Goal: Find specific page/section: Find specific page/section

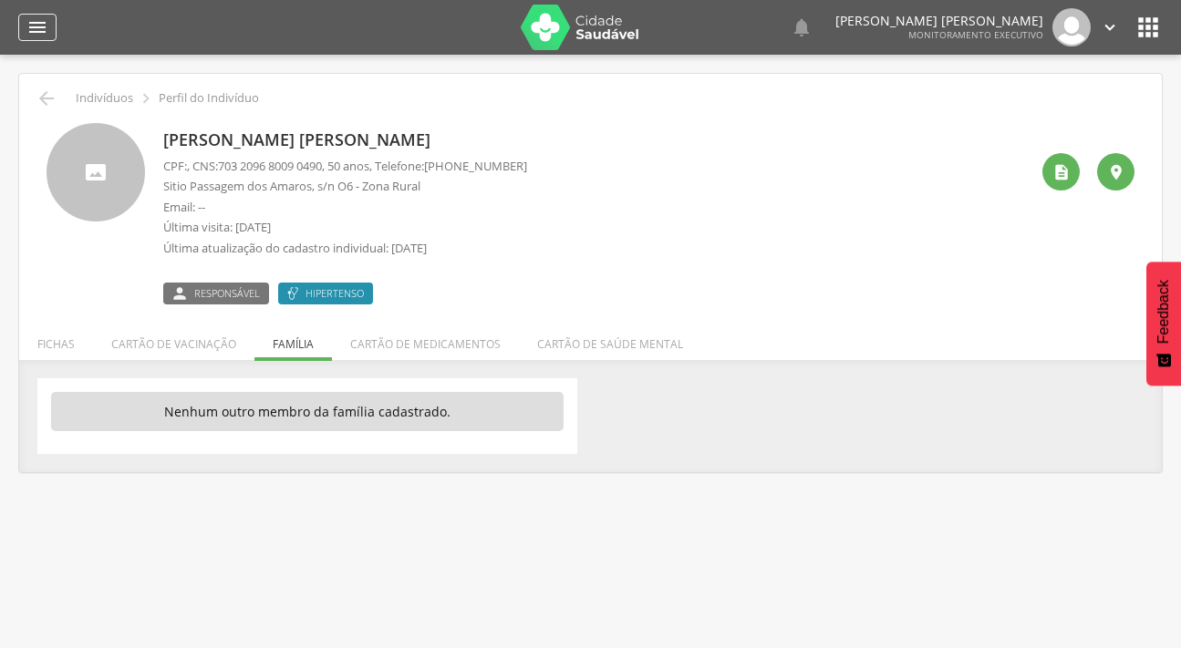
click at [32, 22] on icon "" at bounding box center [37, 27] width 22 height 22
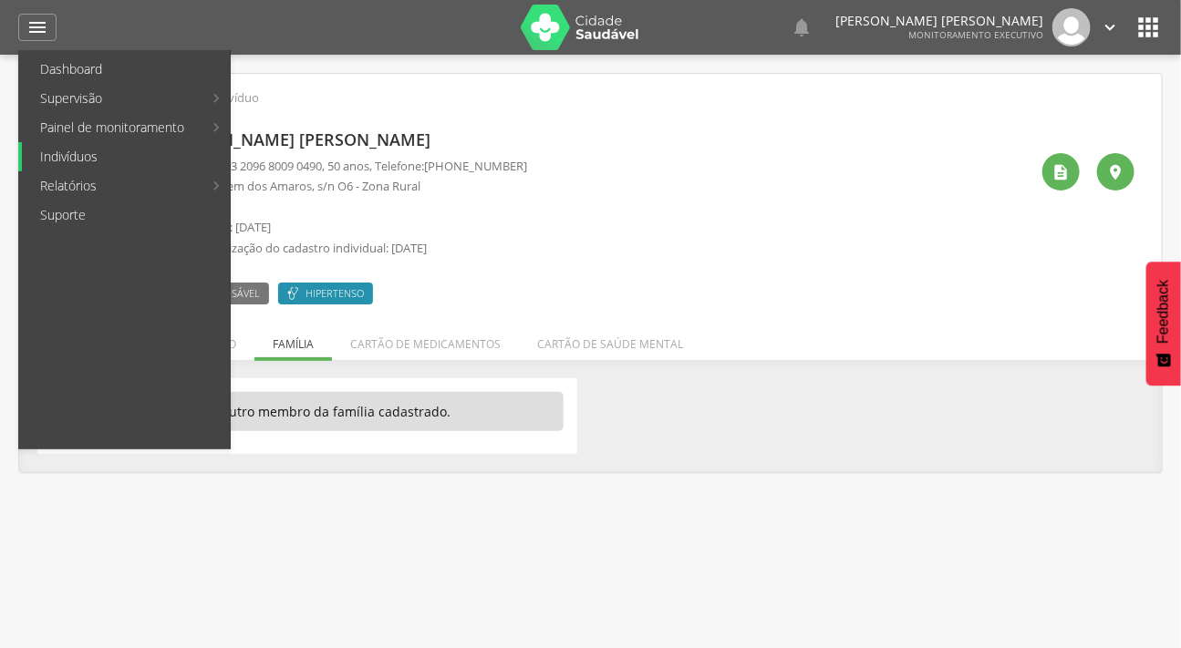
click at [99, 145] on link "Indivíduos" at bounding box center [126, 156] width 208 height 29
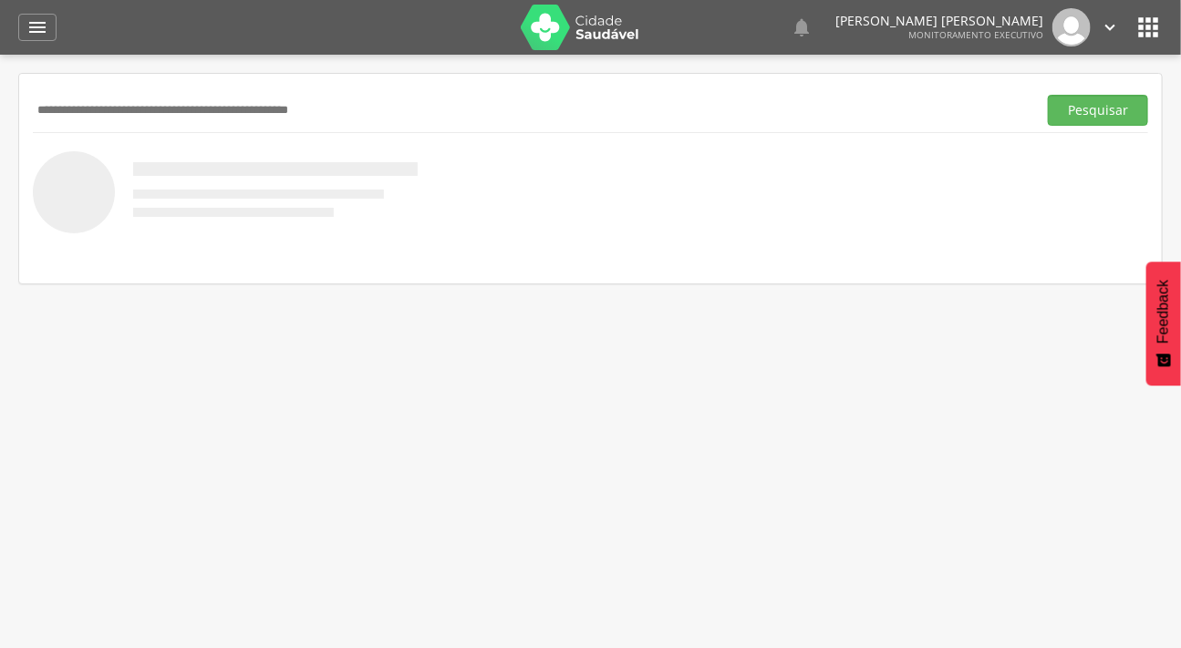
click at [104, 120] on input "text" at bounding box center [531, 110] width 997 height 31
type input "******"
click at [1048, 95] on button "Pesquisar" at bounding box center [1098, 110] width 100 height 31
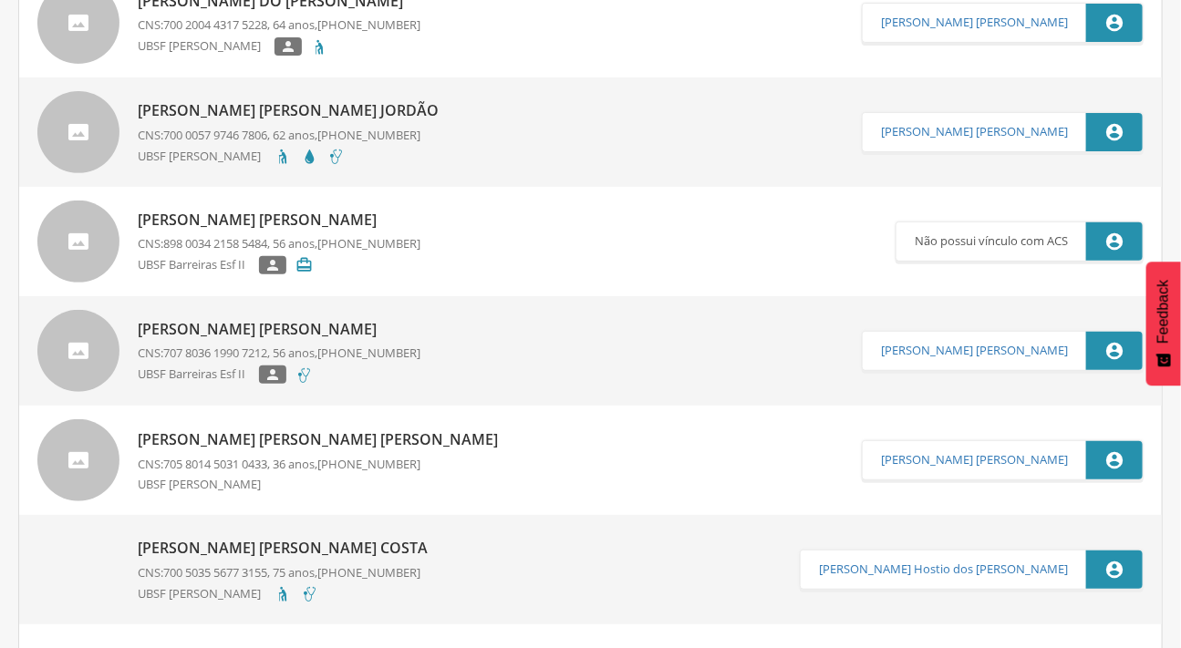
scroll to position [192, 0]
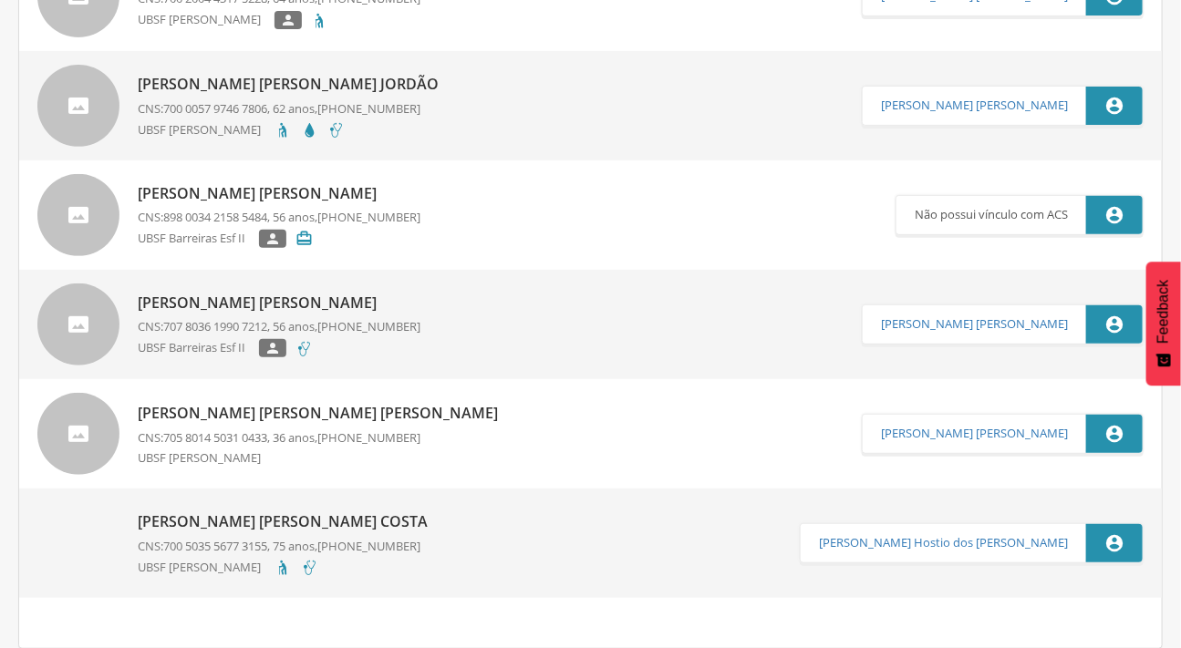
click at [74, 223] on div at bounding box center [78, 215] width 82 height 82
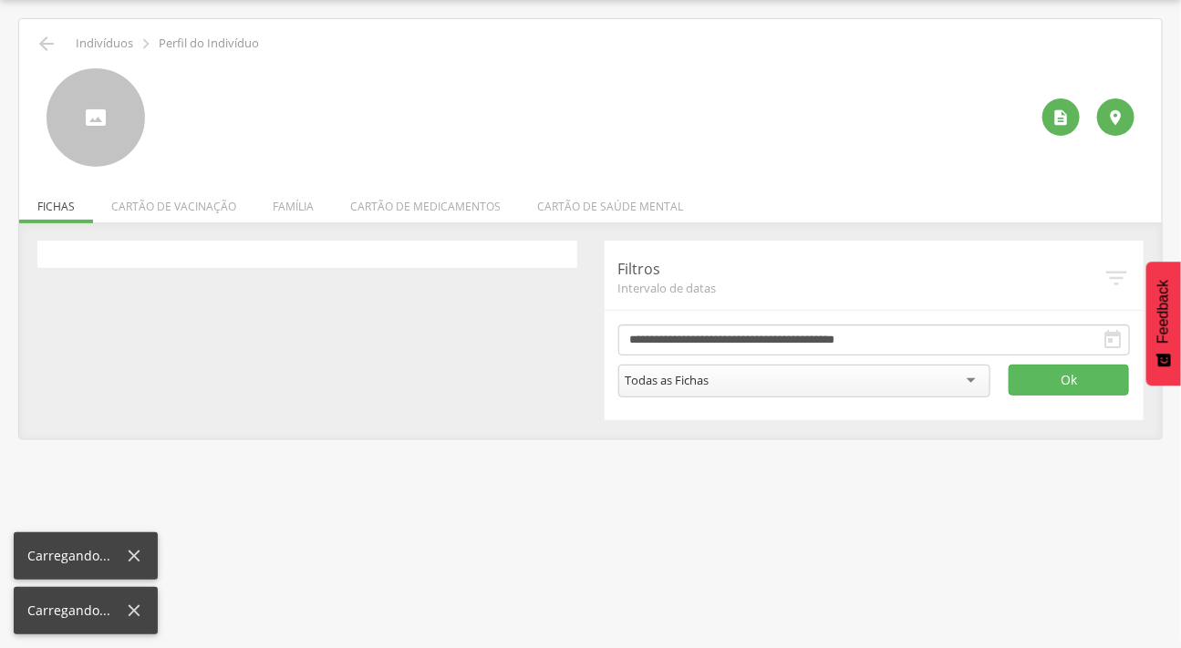
scroll to position [55, 0]
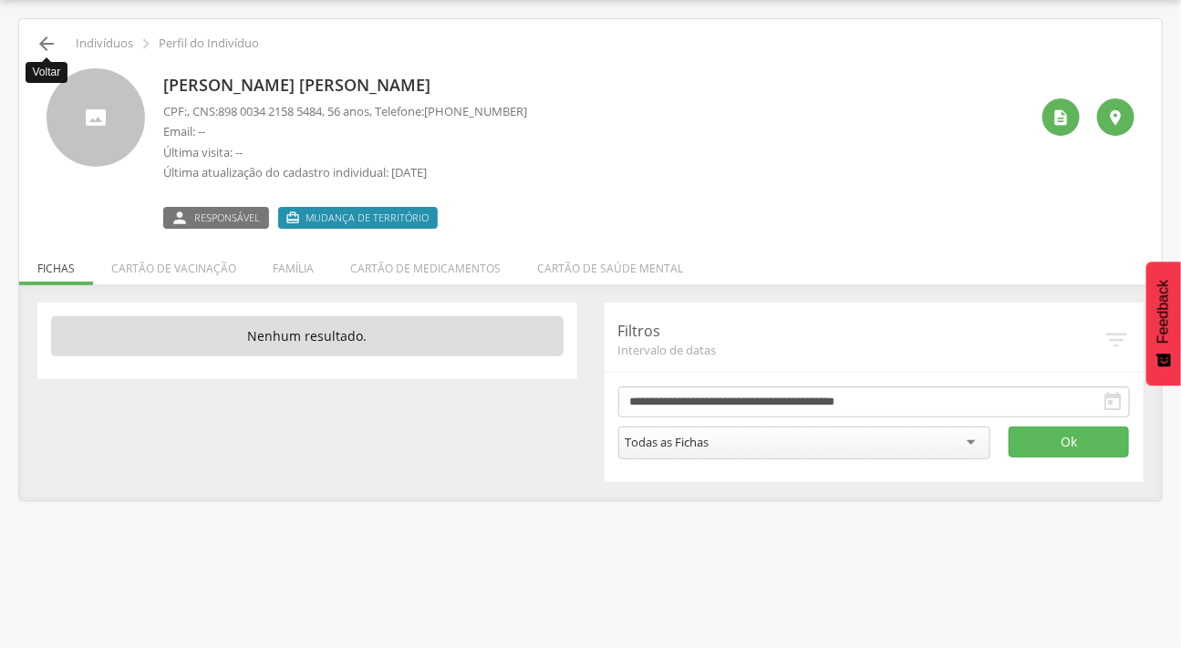
click at [50, 39] on icon "" at bounding box center [47, 44] width 22 height 22
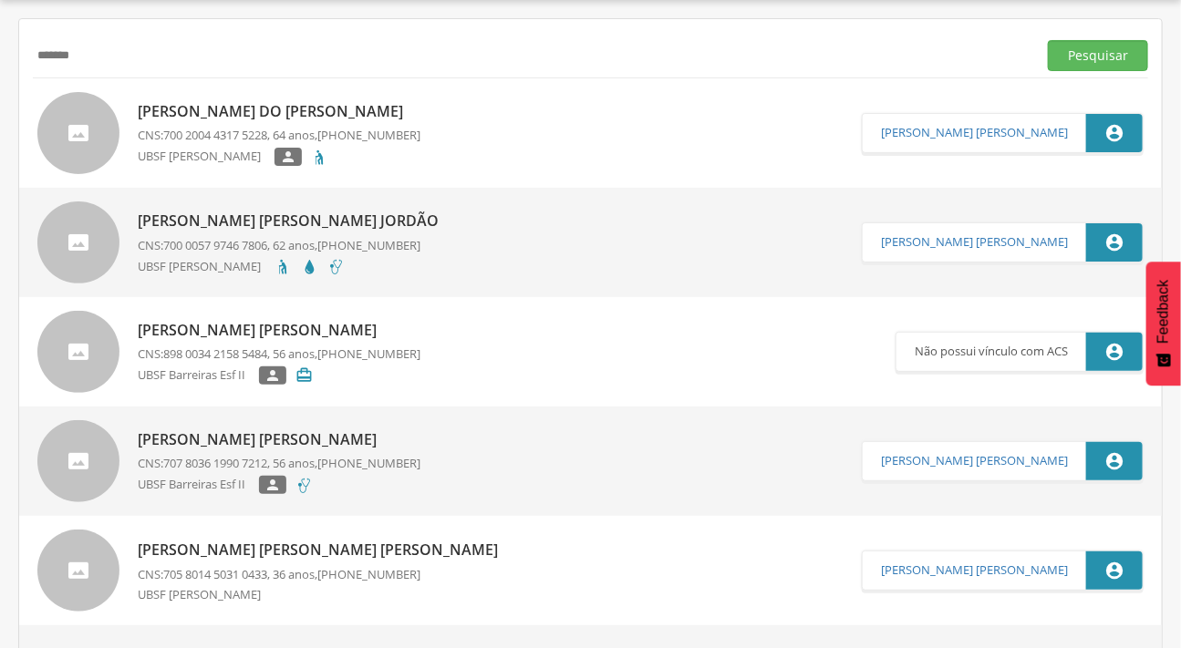
scroll to position [192, 0]
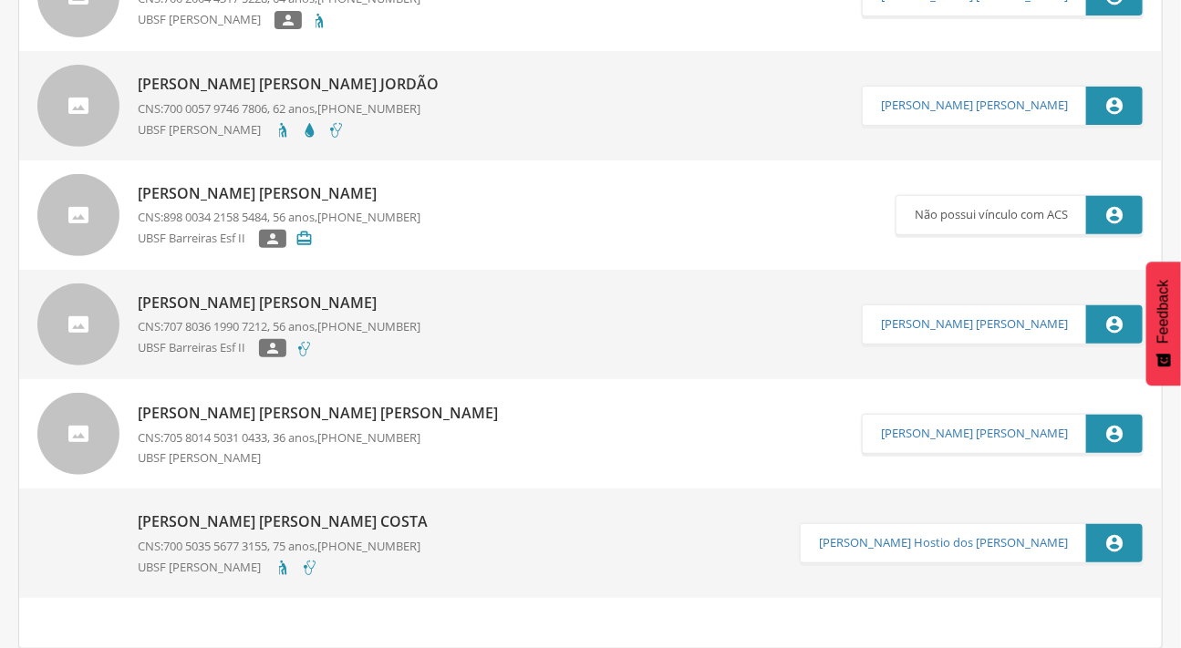
click at [37, 513] on img at bounding box center [37, 513] width 0 height 0
